Goal: Obtain resource: Download file/media

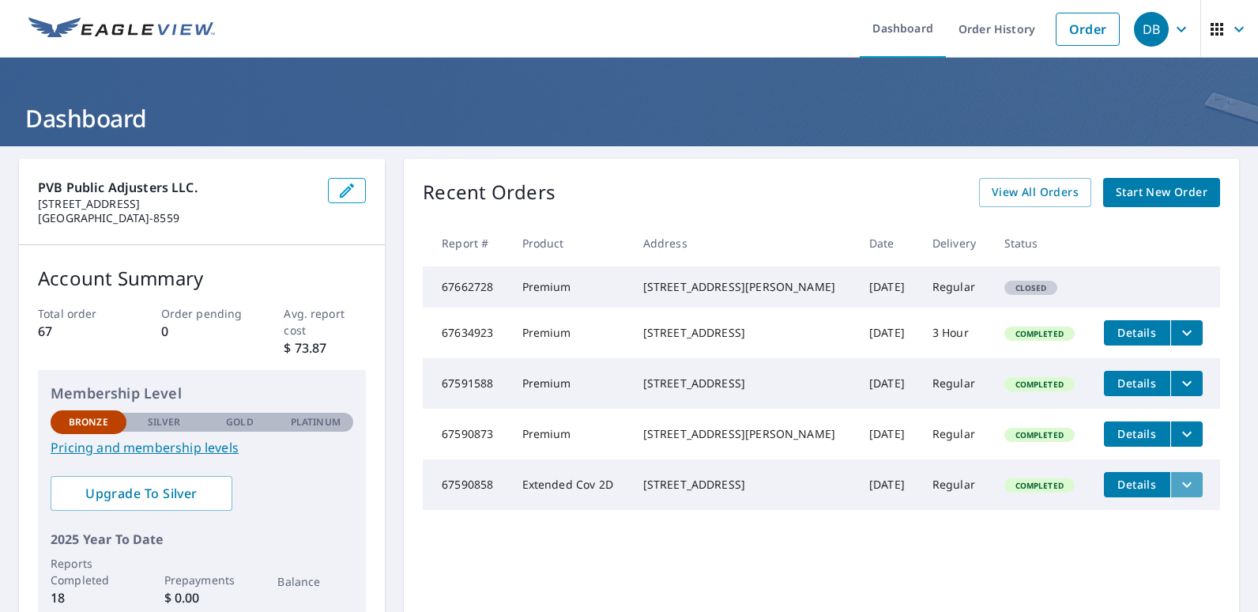
click at [1182, 487] on icon "filesDropdownBtn-67590858" at bounding box center [1186, 484] width 9 height 6
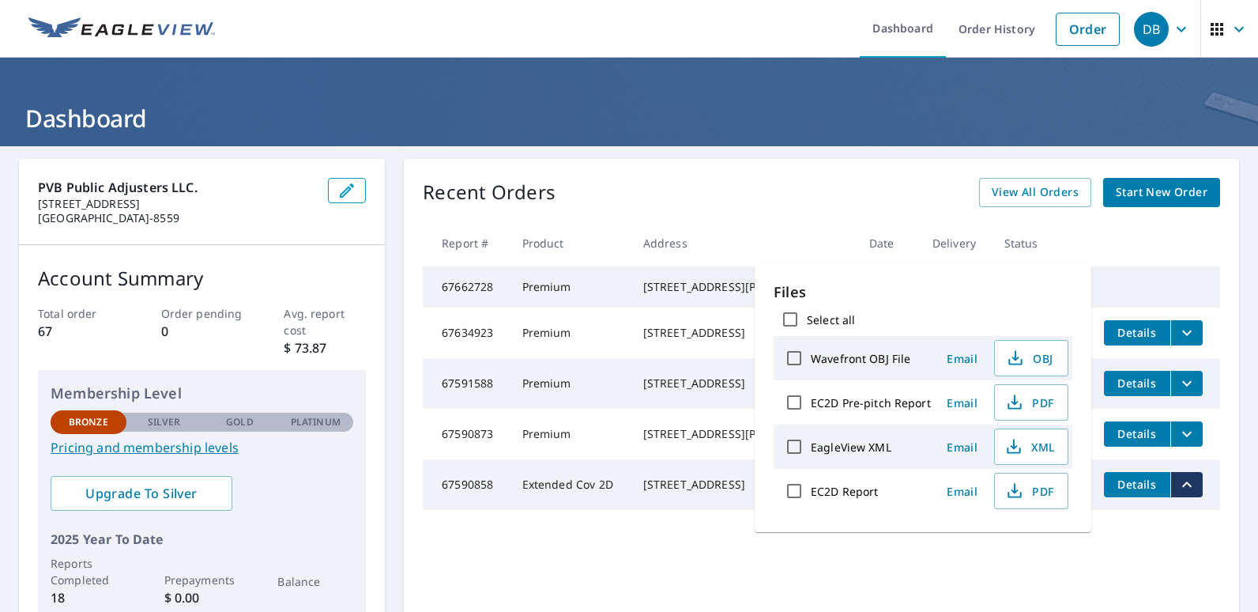
click at [789, 316] on input "Select all" at bounding box center [790, 319] width 33 height 33
checkbox input "true"
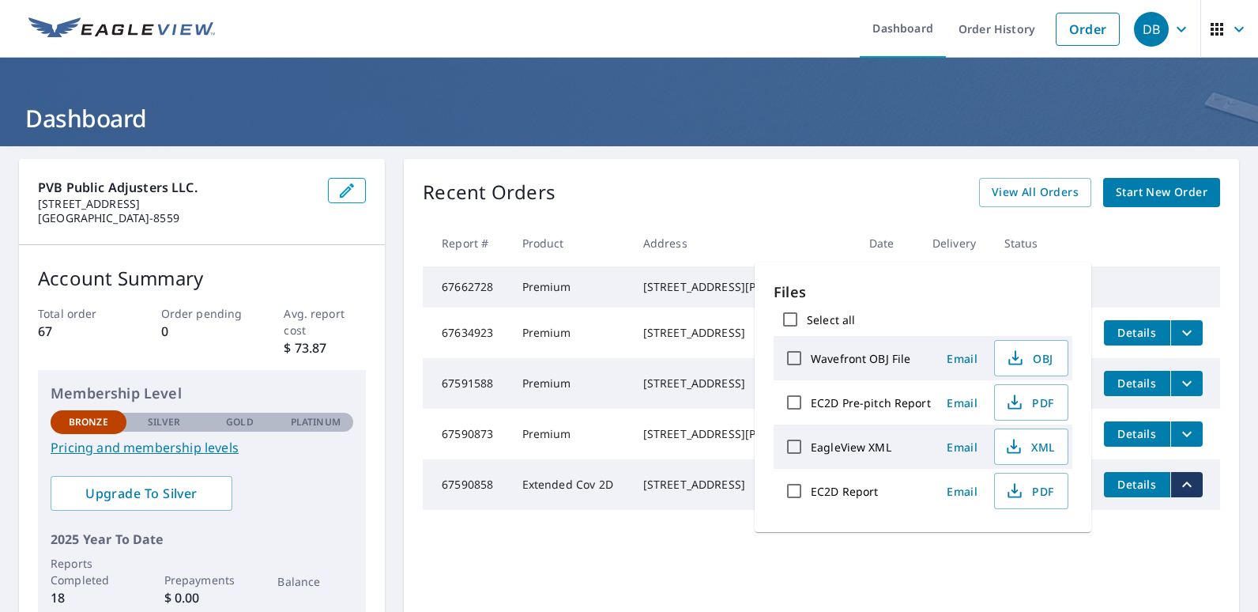
checkbox input "true"
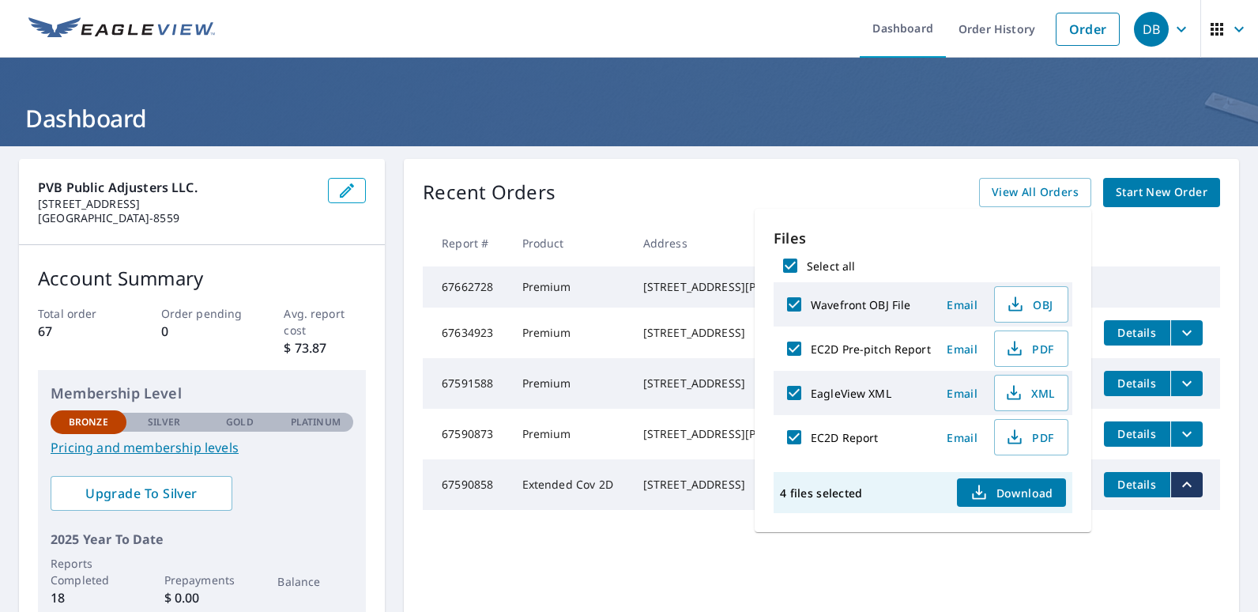
click at [987, 496] on span "Download" at bounding box center [1012, 492] width 84 height 19
click at [606, 566] on div "Recent Orders View All Orders Start New Order Report # Product Address Date Del…" at bounding box center [821, 399] width 835 height 480
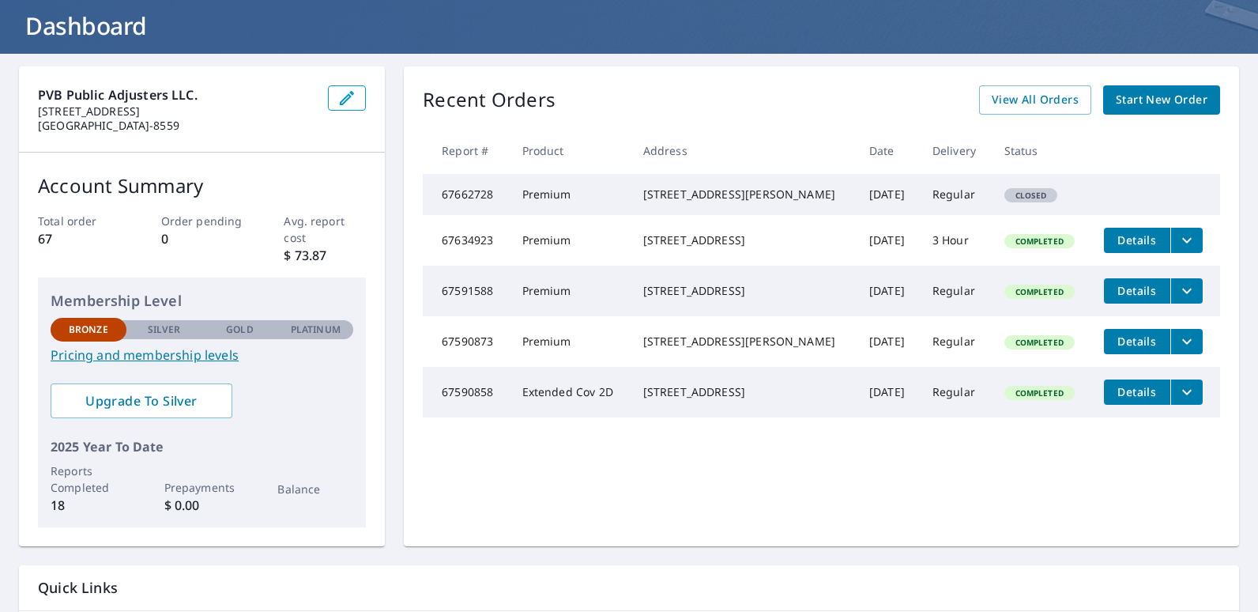
scroll to position [93, 0]
click at [1192, 366] on td "Details" at bounding box center [1155, 340] width 129 height 51
click at [1183, 350] on icon "filesDropdownBtn-67590873" at bounding box center [1186, 340] width 19 height 19
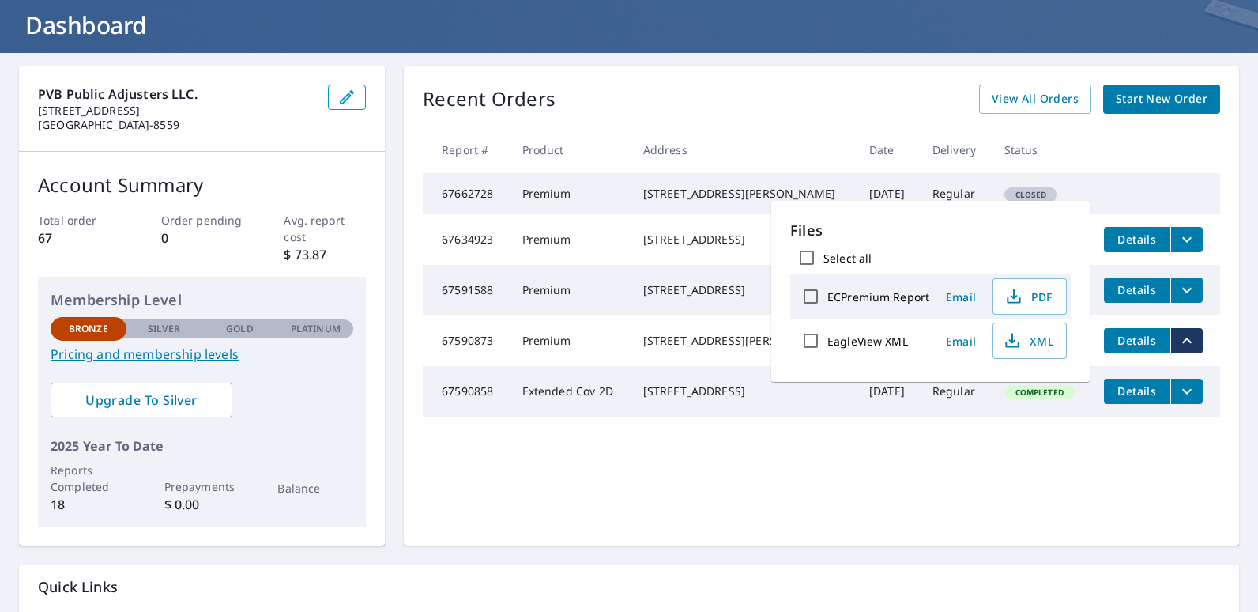
click at [855, 254] on label "Select all" at bounding box center [847, 257] width 48 height 15
click at [823, 254] on input "Select all" at bounding box center [806, 257] width 33 height 33
checkbox input "true"
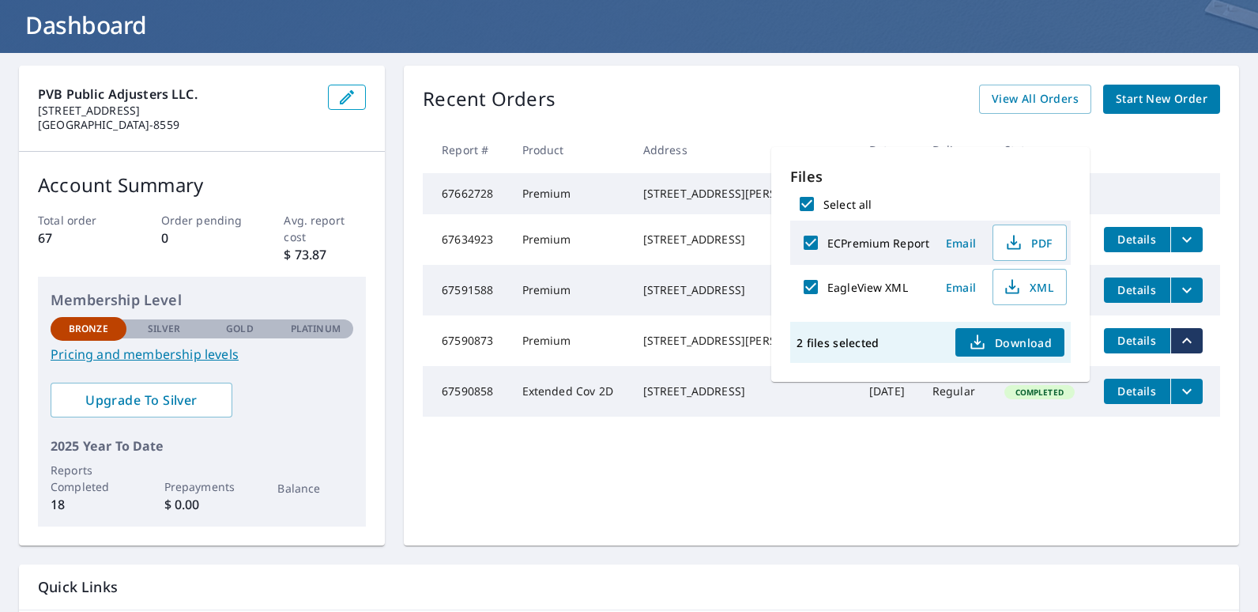
click at [1007, 342] on span "Download" at bounding box center [1010, 342] width 84 height 19
click at [813, 515] on div "Recent Orders View All Orders Start New Order Report # Product Address Date Del…" at bounding box center [821, 306] width 835 height 480
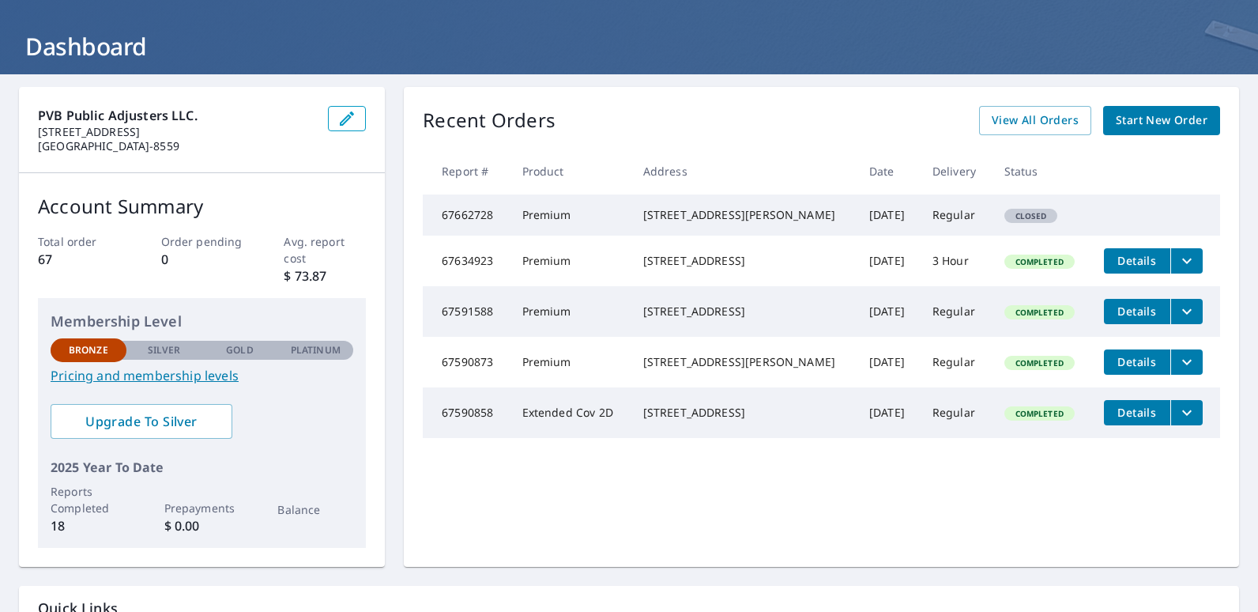
scroll to position [0, 0]
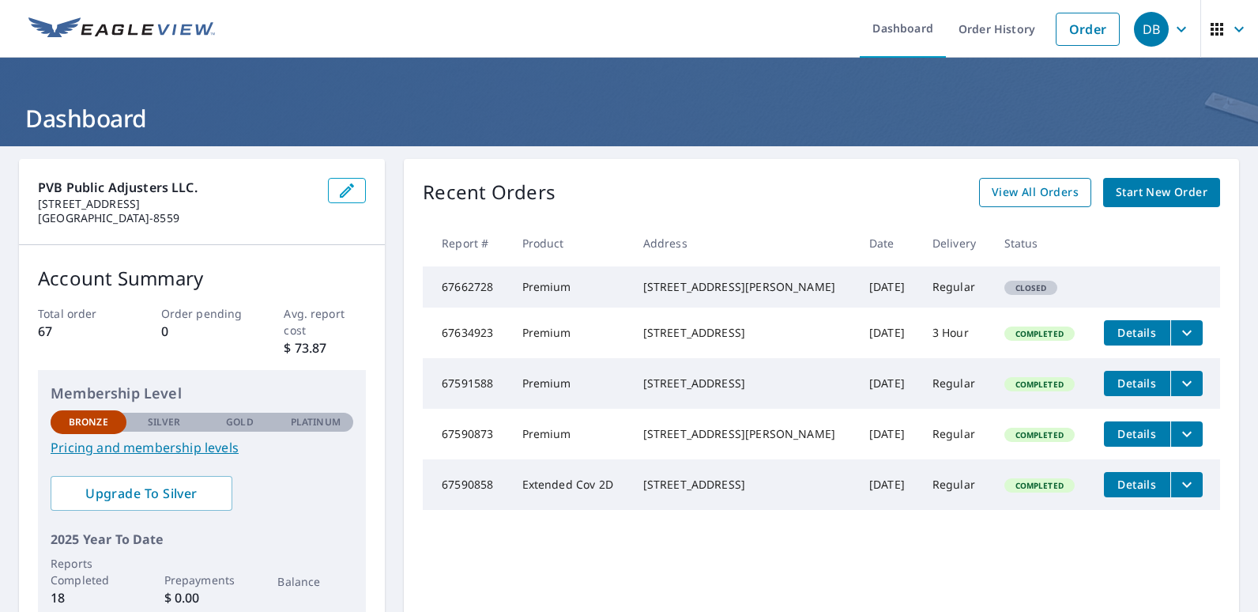
click at [994, 190] on span "View All Orders" at bounding box center [1035, 193] width 87 height 20
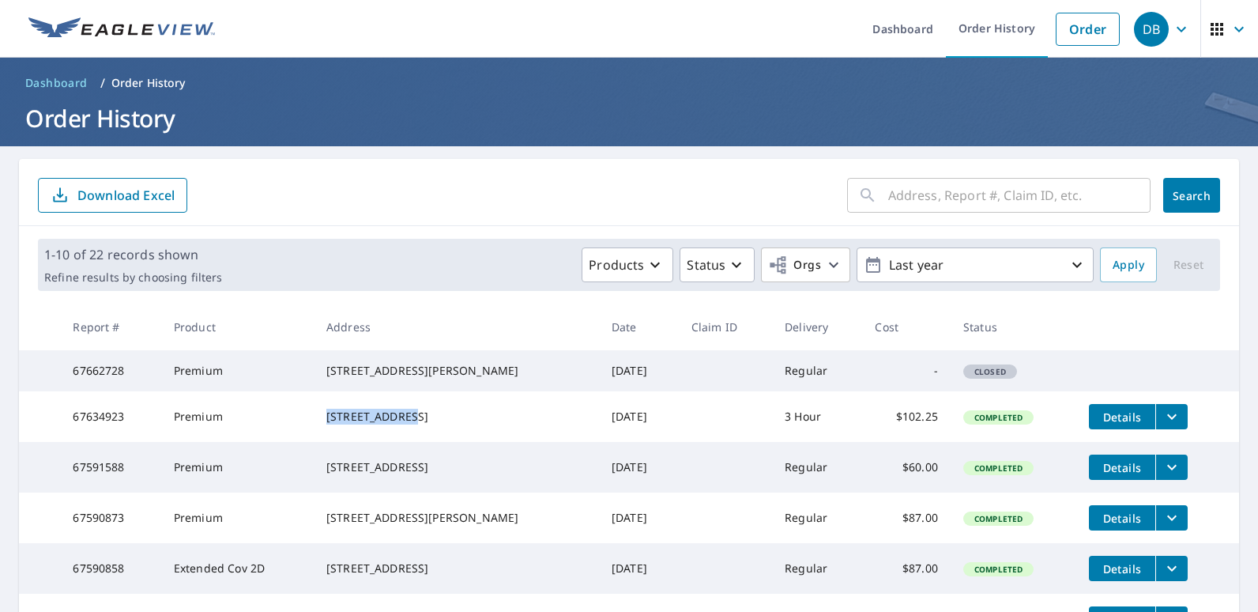
drag, startPoint x: 405, startPoint y: 424, endPoint x: 321, endPoint y: 425, distance: 83.8
click at [321, 425] on td "[STREET_ADDRESS]" at bounding box center [456, 416] width 285 height 51
copy div "[STREET_ADDRESS]"
